Goal: Navigation & Orientation: Find specific page/section

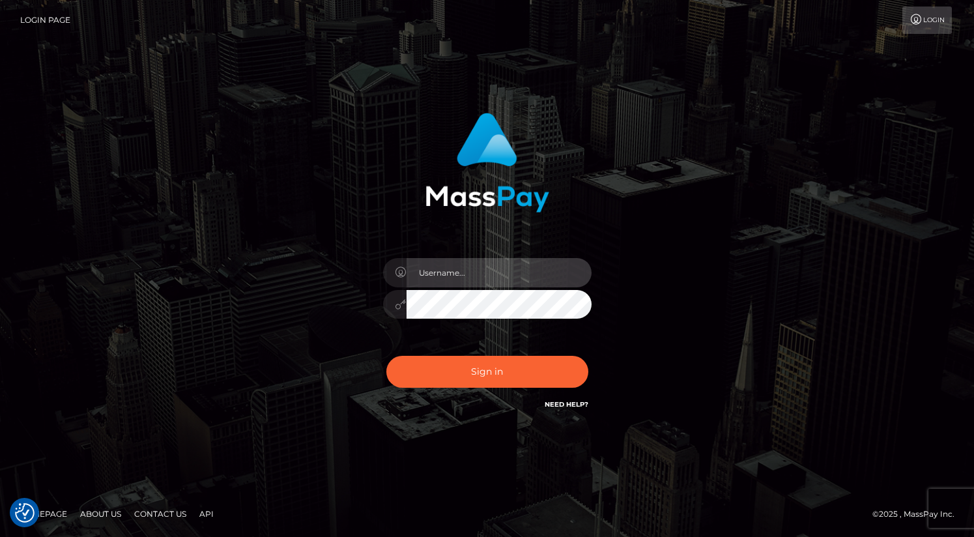
click at [464, 272] on input "text" at bounding box center [498, 272] width 185 height 29
type input "oli.fanvue"
click at [465, 276] on input "text" at bounding box center [498, 272] width 185 height 29
type input "oli.fanvue"
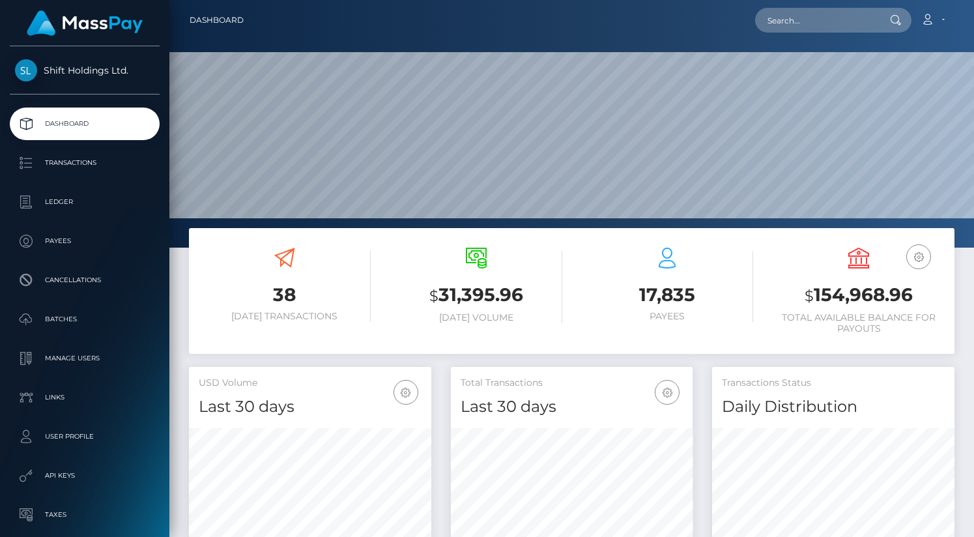
scroll to position [231, 242]
click at [805, 12] on input "text" at bounding box center [816, 20] width 122 height 25
paste input "porosasi2006@gmail.com"
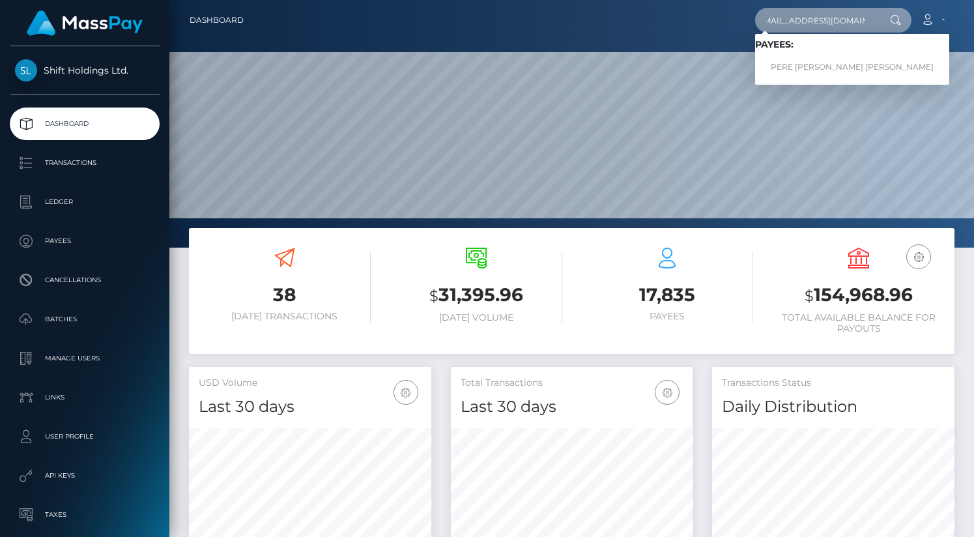
type input "porosasi2006@gmail.com"
